Goal: Connect with others: Connect with others

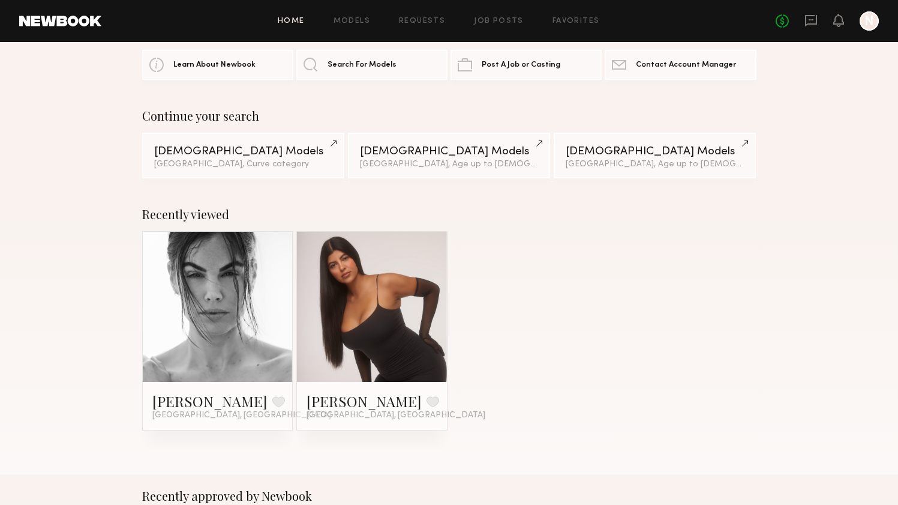
scroll to position [57, 0]
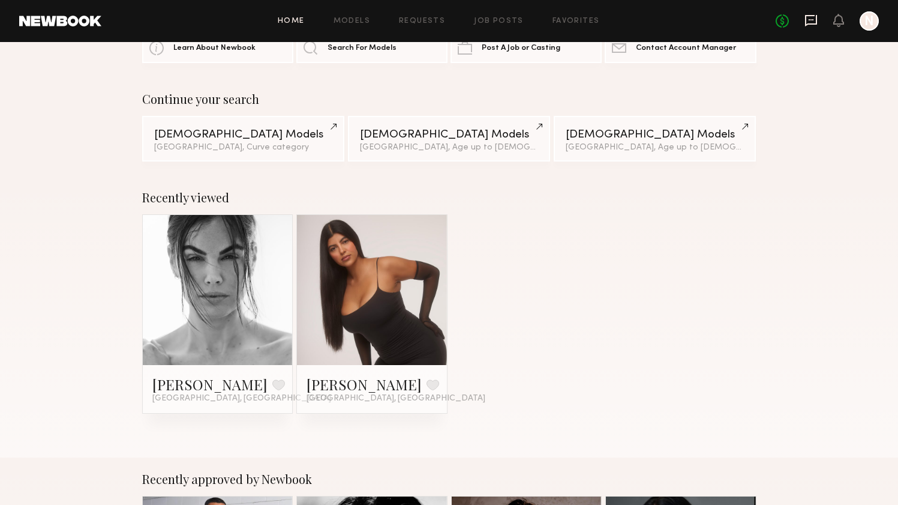
click at [816, 19] on icon at bounding box center [811, 20] width 12 height 11
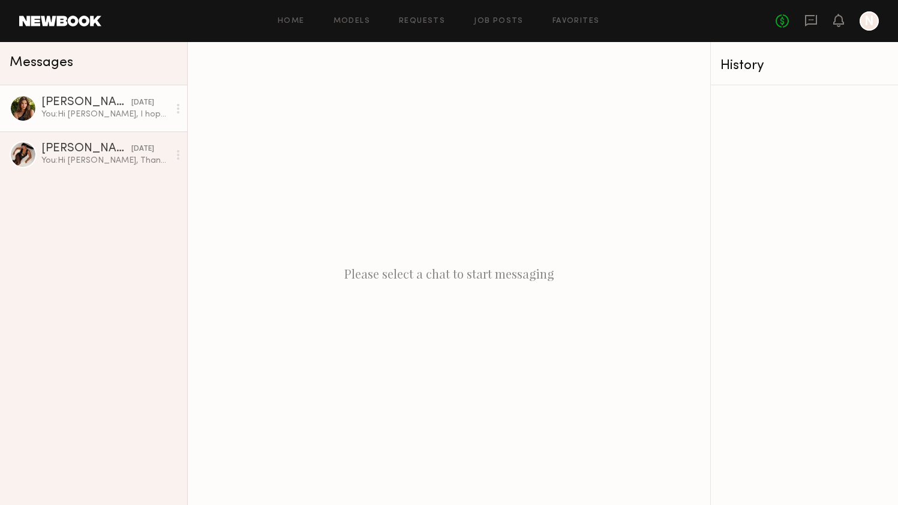
click at [131, 101] on div "09/20/2025" at bounding box center [142, 102] width 23 height 11
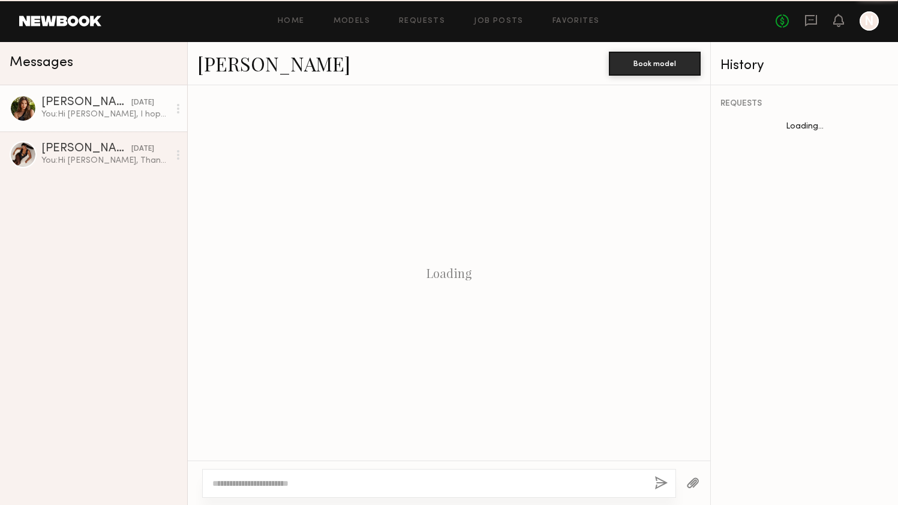
scroll to position [336, 0]
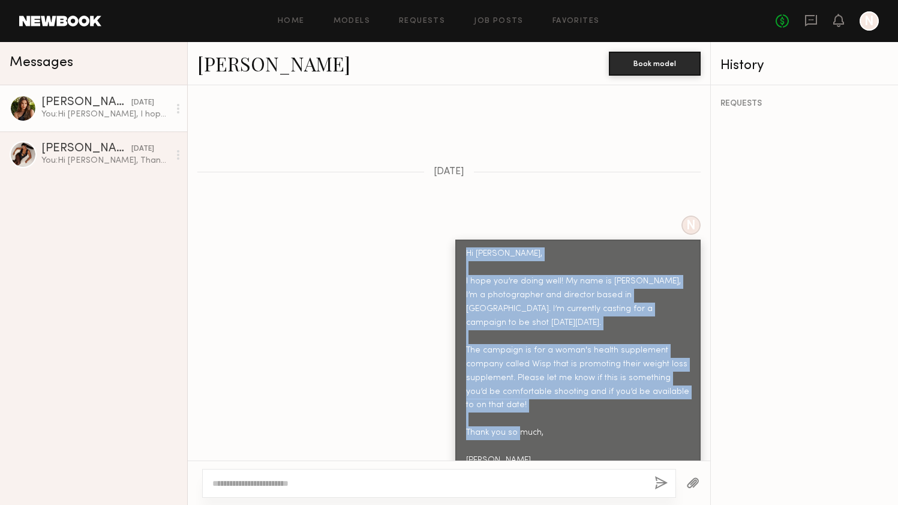
drag, startPoint x: 495, startPoint y: 429, endPoint x: 457, endPoint y: 228, distance: 204.5
click at [457, 239] on div "Hi Chloe, I hope you’re doing well! My name is Naomi Perier, I’m a photographer…" at bounding box center [577, 356] width 245 height 235
copy div "Hi Chloe, I hope you’re doing well! My name is Naomi Perier, I’m a photographer…"
click at [407, 244] on div "N Hi Chloe, I hope you’re doing well! My name is Naomi Perier, I’m a photograph…" at bounding box center [449, 344] width 523 height 259
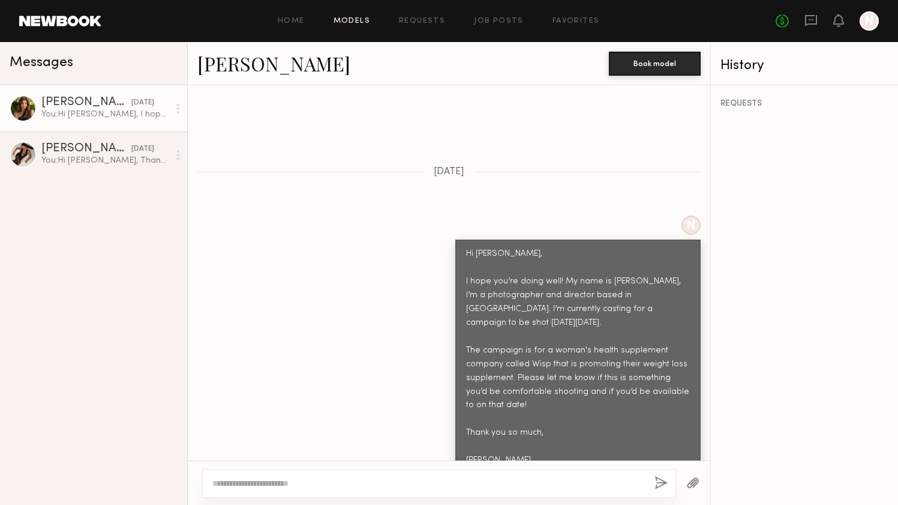
click at [352, 19] on link "Models" at bounding box center [352, 21] width 37 height 8
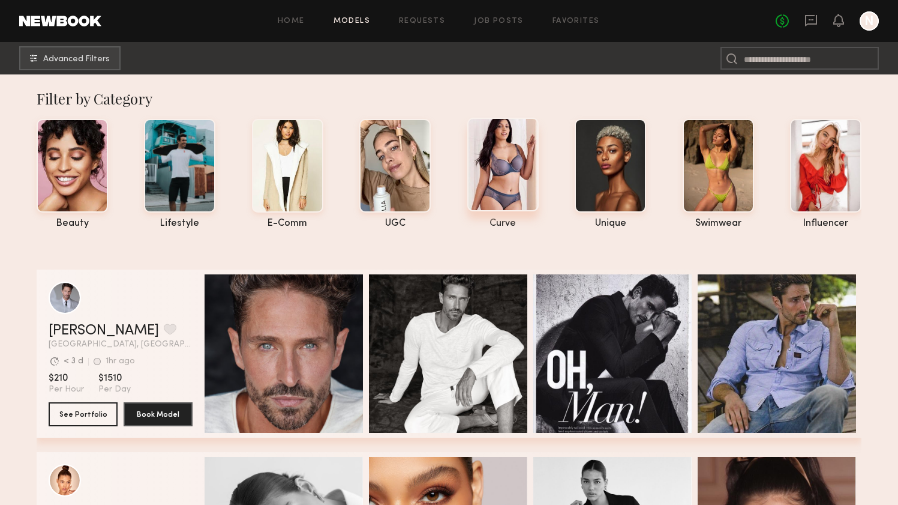
click at [527, 169] on div at bounding box center [502, 165] width 71 height 94
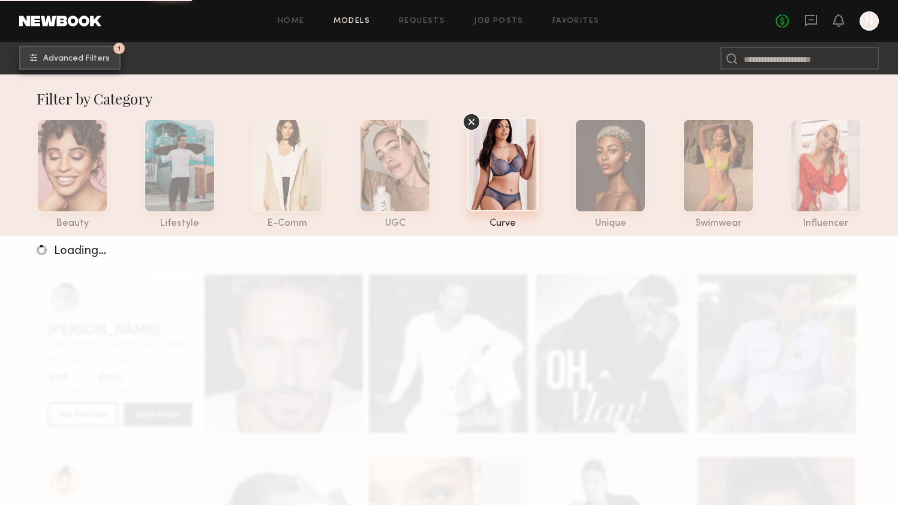
click at [77, 57] on span "Advanced Filters" at bounding box center [76, 59] width 67 height 8
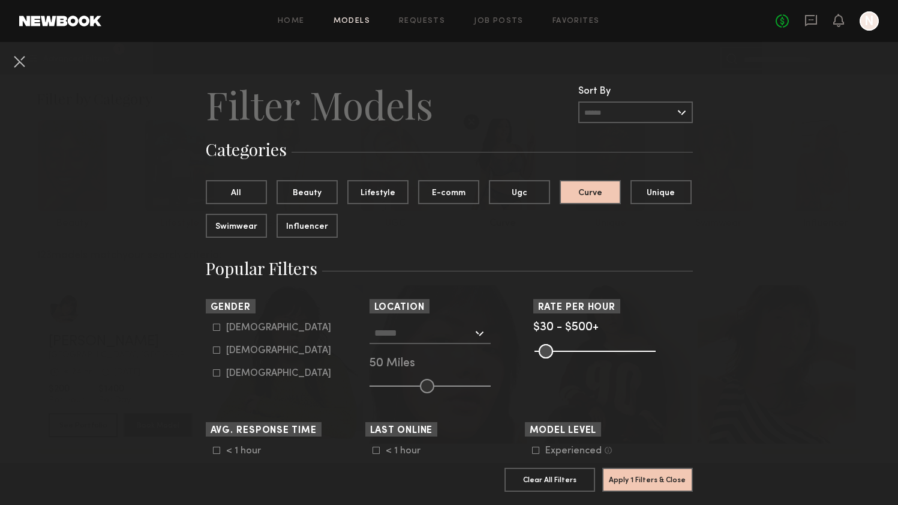
click at [352, 21] on link "Models" at bounding box center [352, 21] width 37 height 8
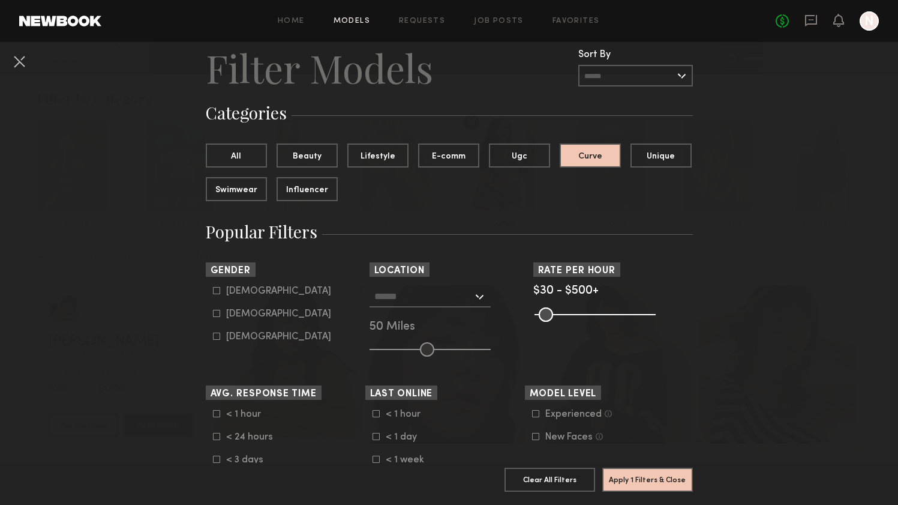
scroll to position [47, 0]
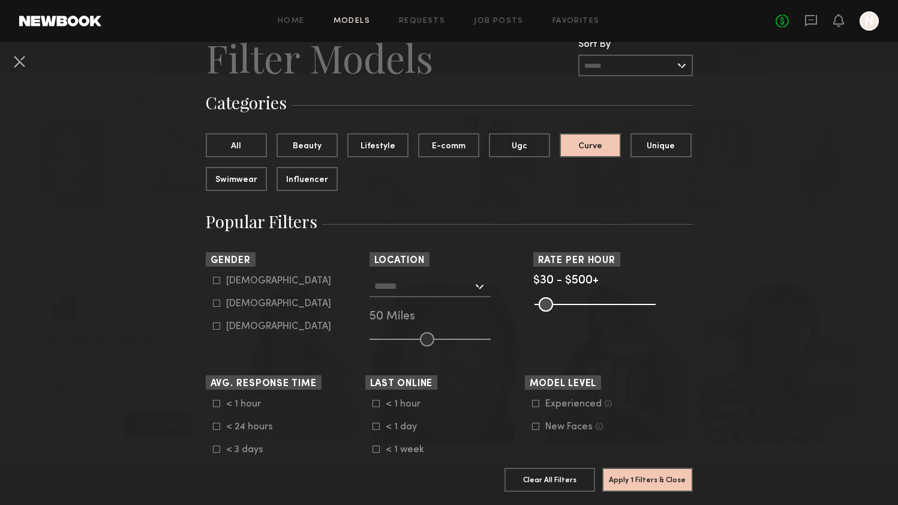
click at [404, 287] on input "text" at bounding box center [423, 285] width 98 height 20
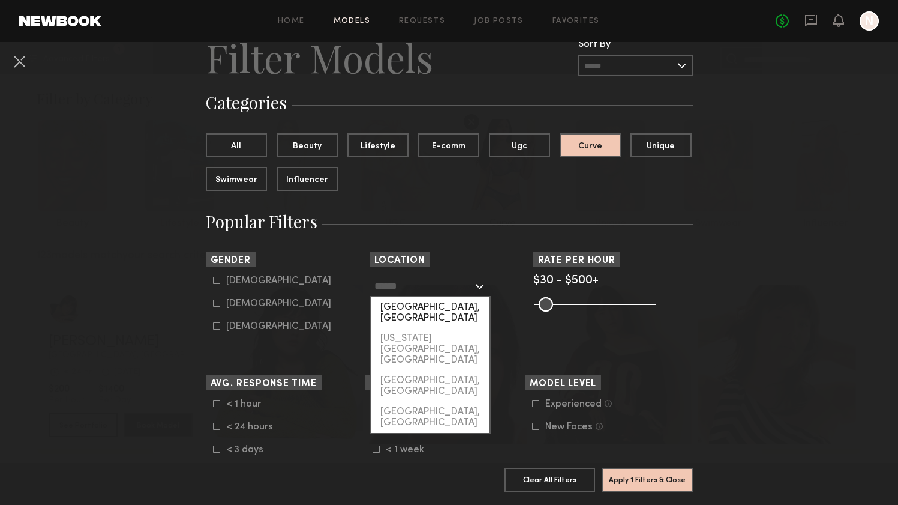
click at [403, 305] on div "Los Angeles, CA" at bounding box center [430, 312] width 119 height 31
type input "**********"
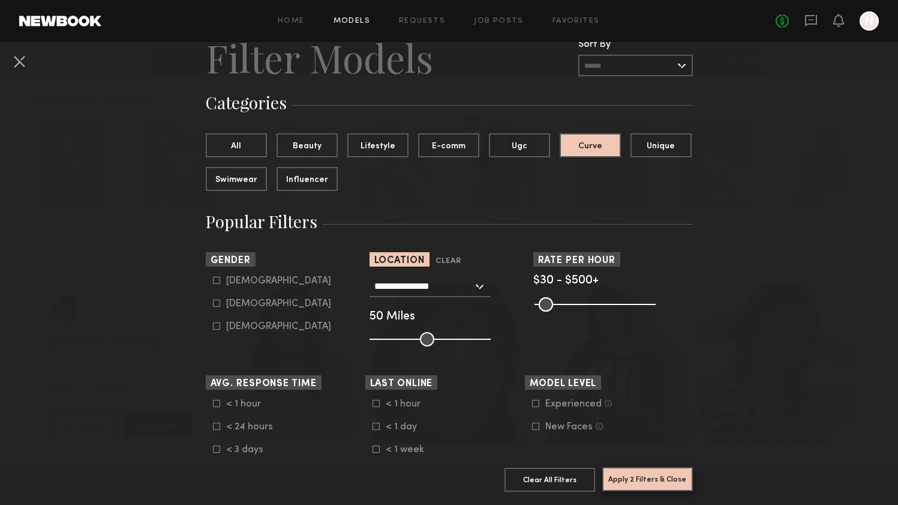
click at [621, 481] on button "Apply 2 Filters & Close" at bounding box center [647, 479] width 91 height 24
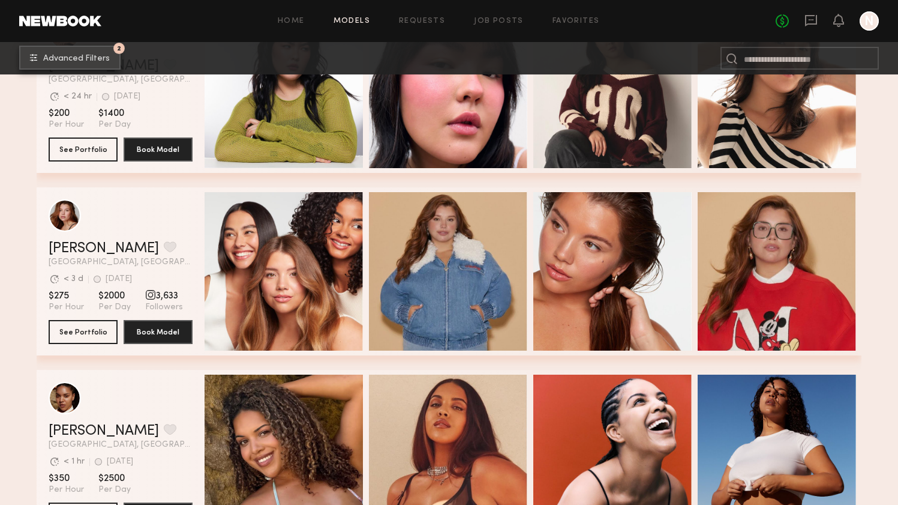
scroll to position [649, 0]
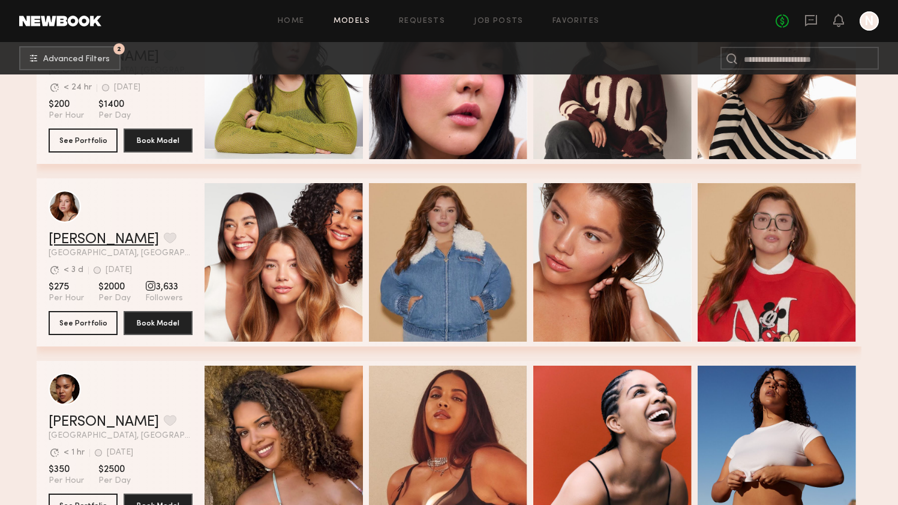
click at [83, 236] on link "Eleena M." at bounding box center [104, 239] width 110 height 14
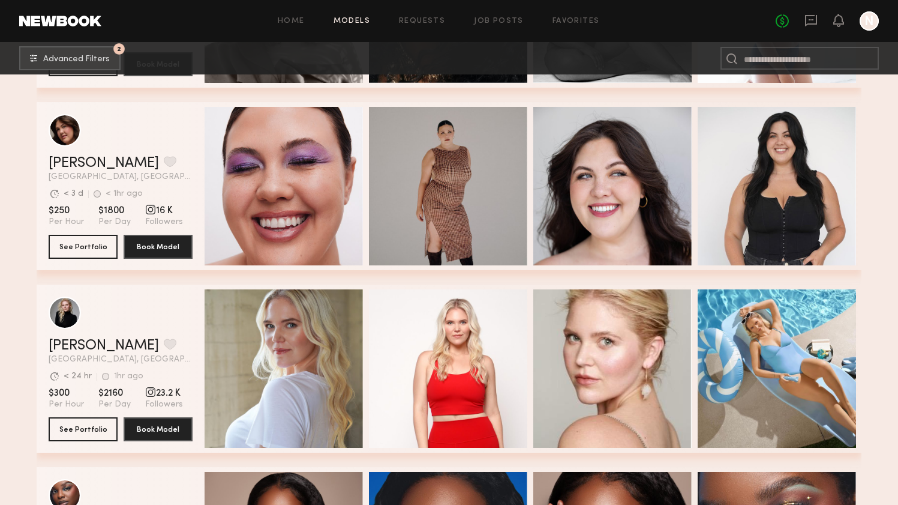
scroll to position [1821, 0]
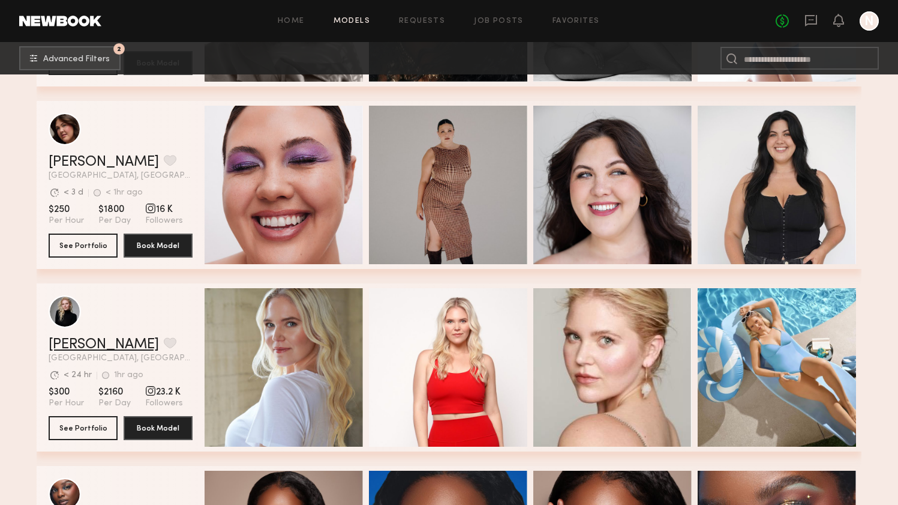
click at [85, 344] on link "Kelsey K." at bounding box center [104, 344] width 110 height 14
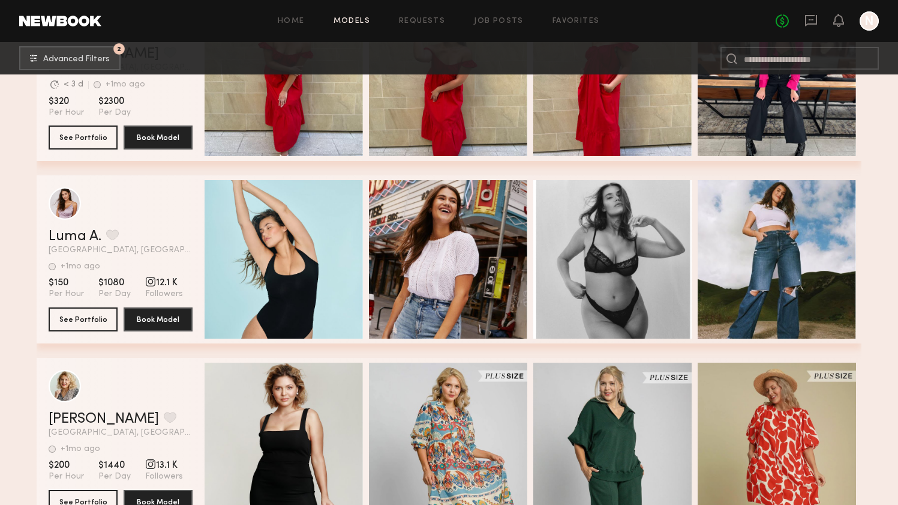
scroll to position [3024, 0]
click at [76, 233] on link "Luma A." at bounding box center [75, 236] width 53 height 14
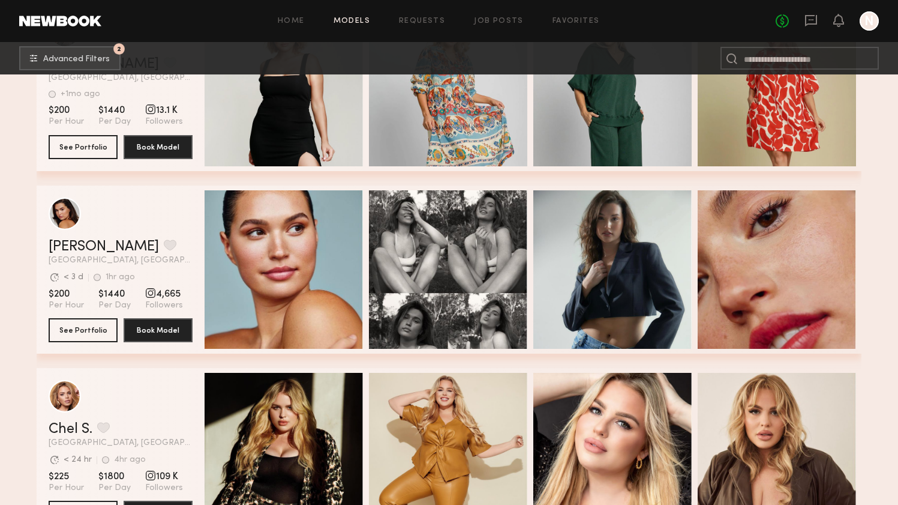
scroll to position [3382, 0]
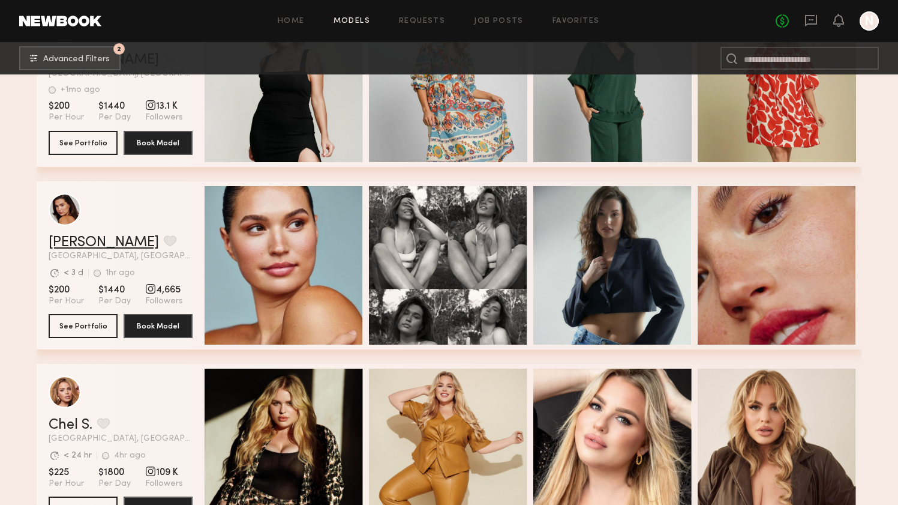
click at [70, 242] on link "Ella J." at bounding box center [104, 242] width 110 height 14
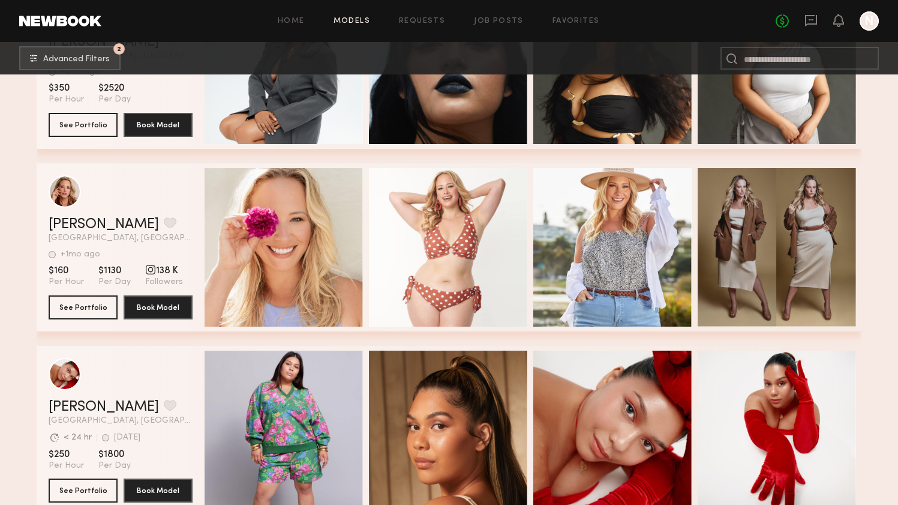
scroll to position [5042, 0]
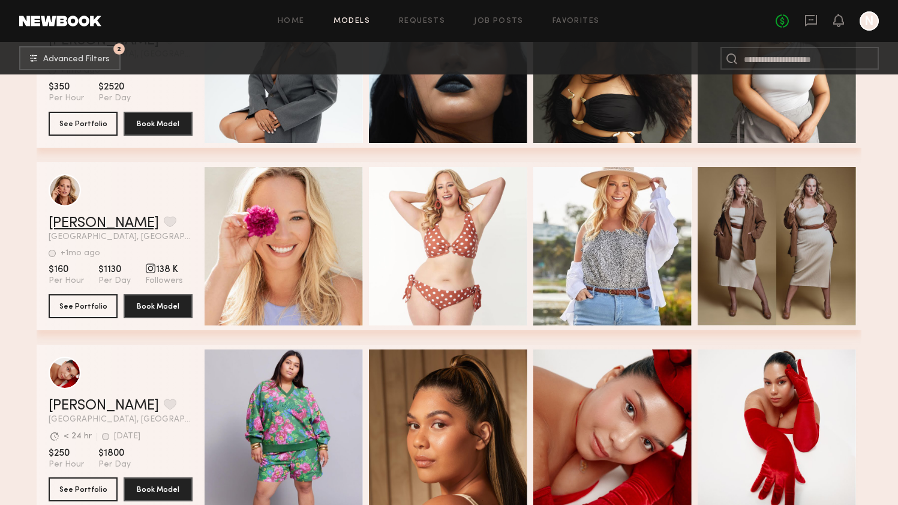
click at [77, 220] on link "Alyssa A." at bounding box center [104, 223] width 110 height 14
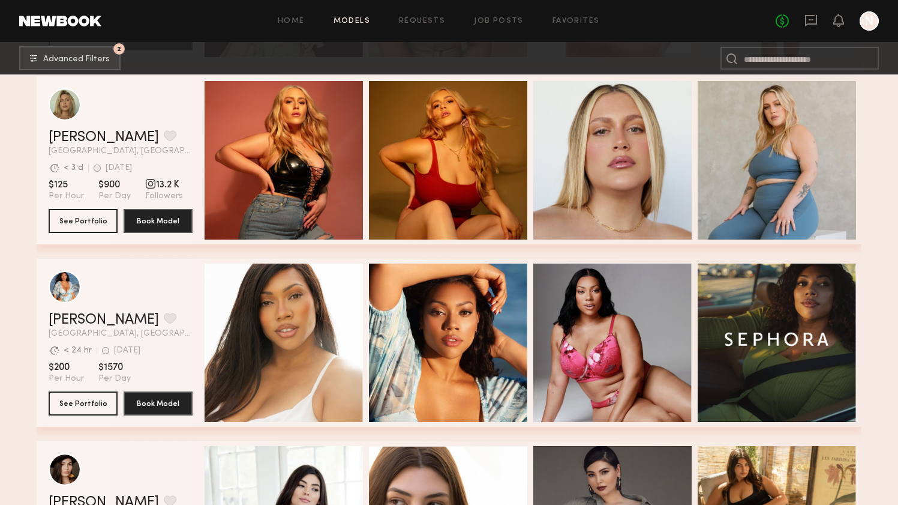
scroll to position [5684, 0]
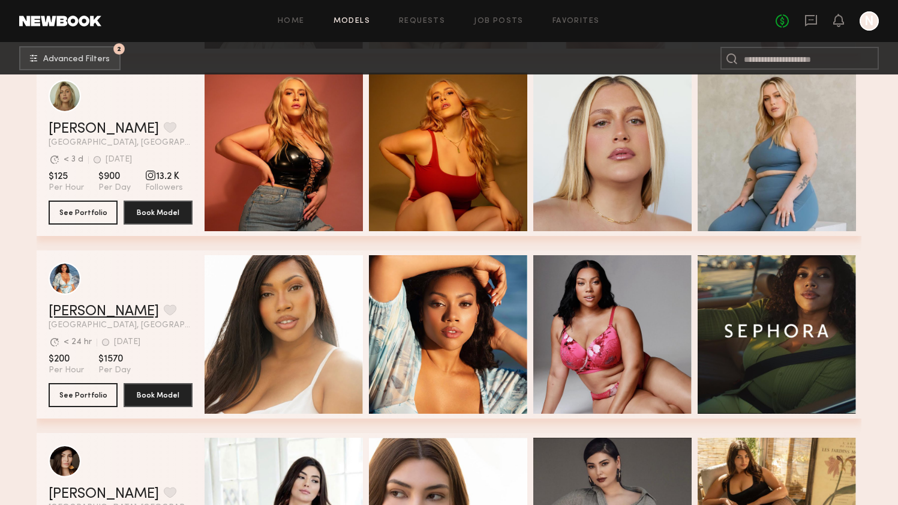
click at [73, 308] on link "Ashanna B." at bounding box center [104, 311] width 110 height 14
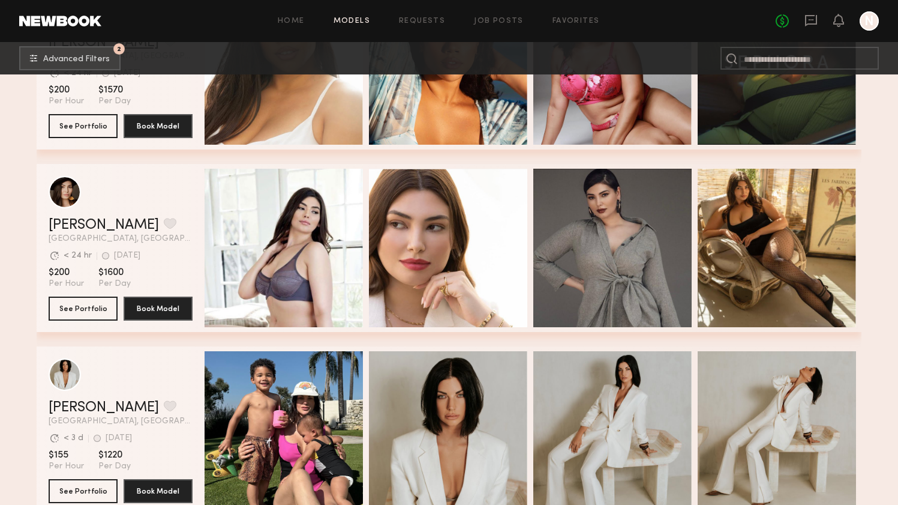
scroll to position [5955, 0]
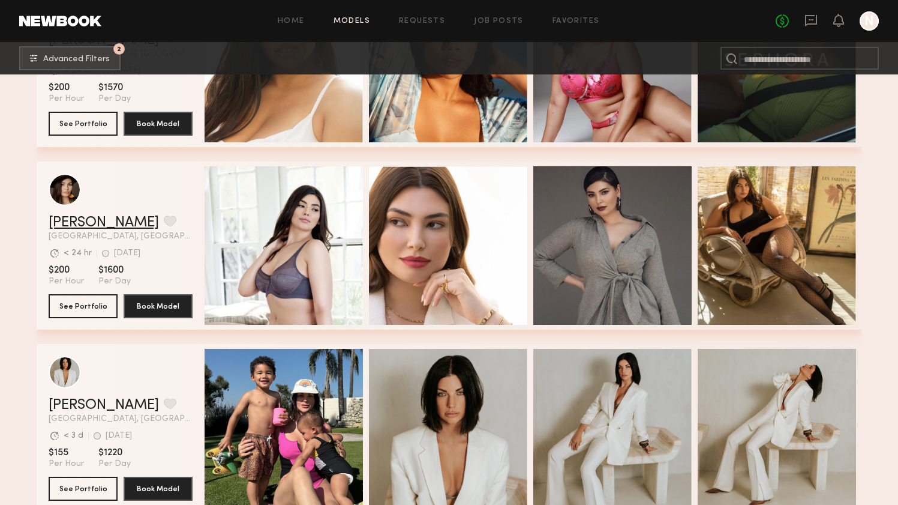
click at [63, 224] on link "Elisa K." at bounding box center [104, 222] width 110 height 14
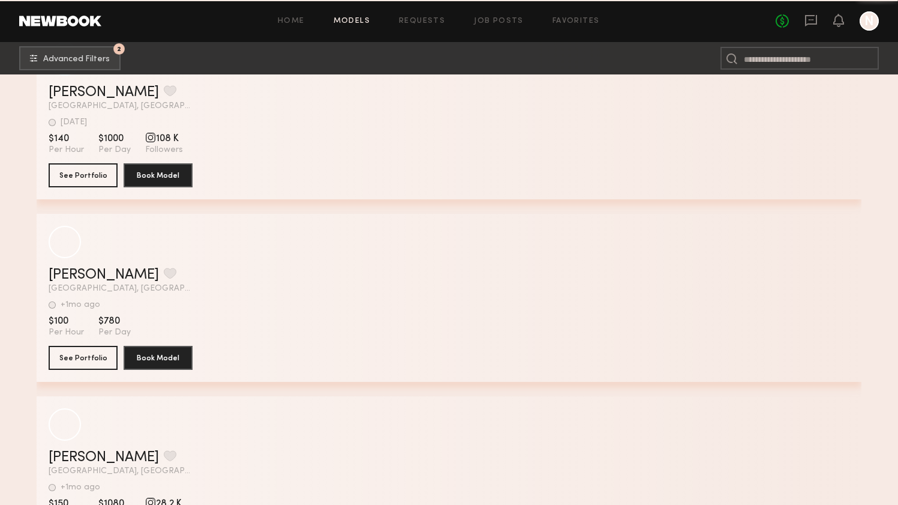
scroll to position [8775, 0]
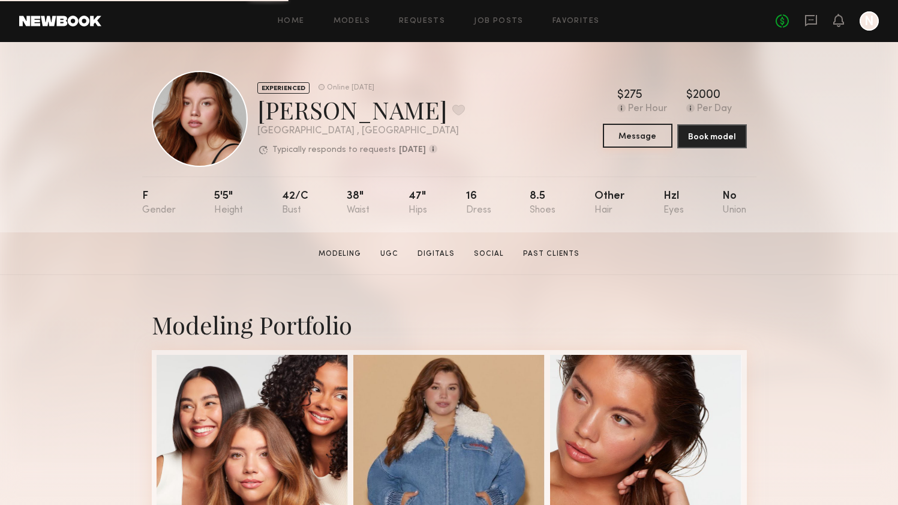
click at [629, 141] on button "Message" at bounding box center [638, 136] width 70 height 24
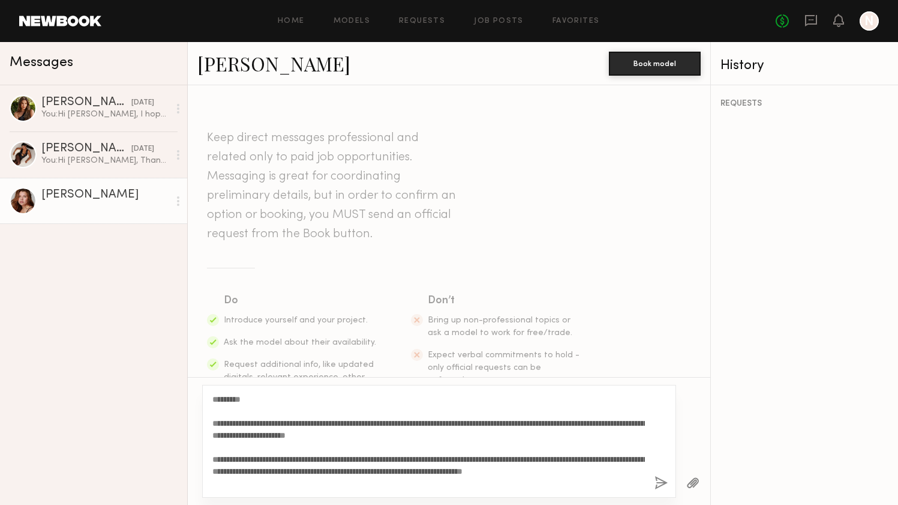
click at [235, 396] on textarea "**********" at bounding box center [428, 441] width 433 height 96
type textarea "**********"
click at [661, 480] on button "button" at bounding box center [661, 483] width 13 height 15
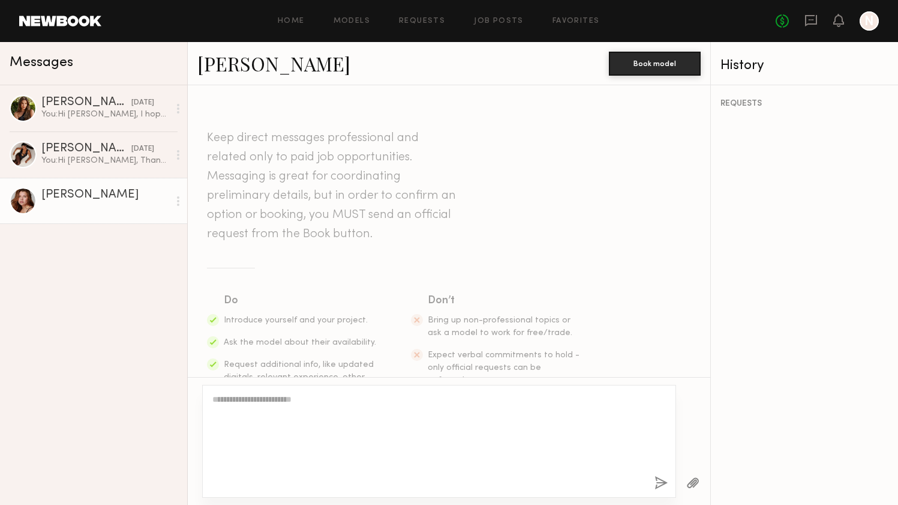
scroll to position [336, 0]
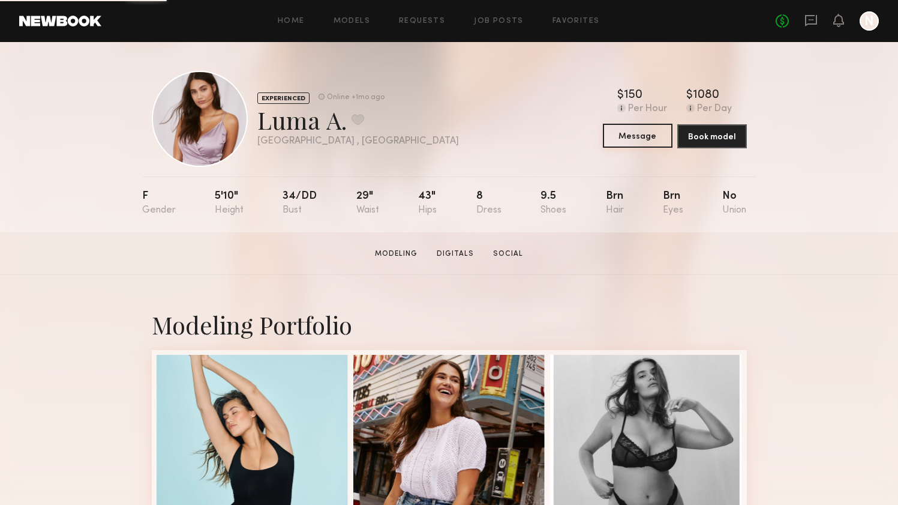
click at [607, 146] on button "Message" at bounding box center [638, 136] width 70 height 24
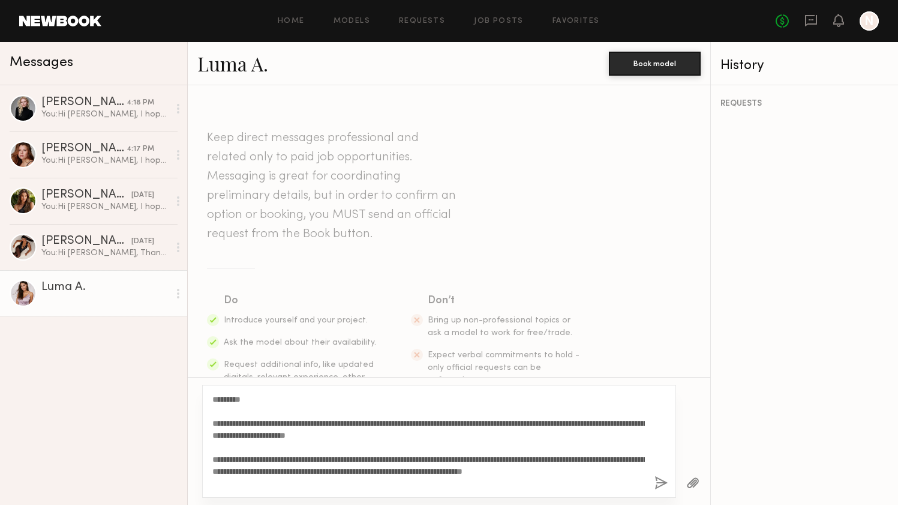
click at [232, 401] on textarea "**********" at bounding box center [428, 441] width 433 height 96
type textarea "**********"
click at [668, 479] on div "**********" at bounding box center [439, 441] width 474 height 113
click at [662, 481] on button "button" at bounding box center [661, 483] width 13 height 15
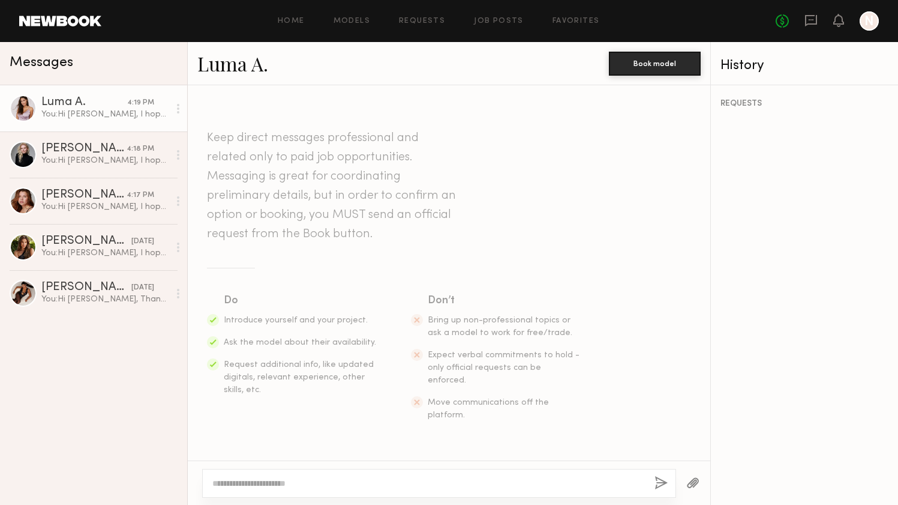
scroll to position [336, 0]
